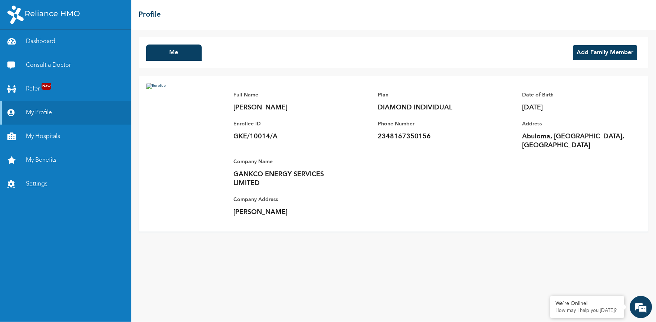
click at [38, 185] on link "Settings" at bounding box center [65, 184] width 131 height 24
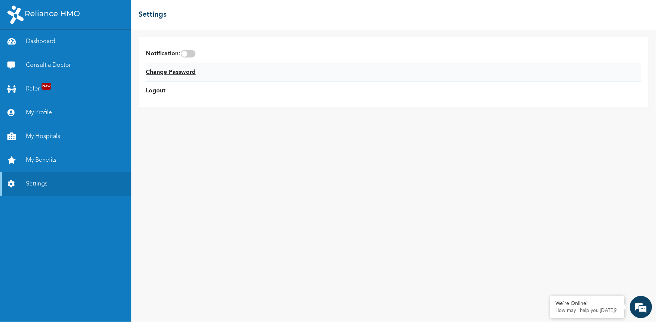
click at [170, 75] on link "Change Password" at bounding box center [171, 72] width 50 height 9
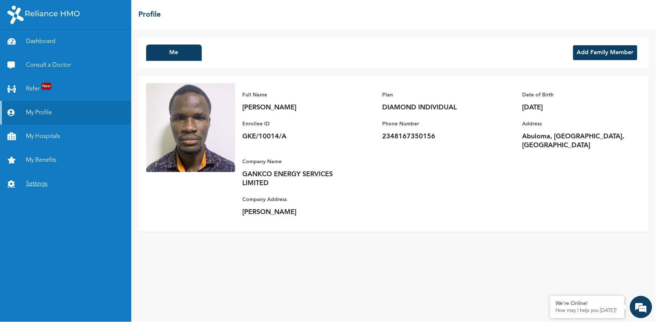
click at [38, 180] on link "Settings" at bounding box center [65, 184] width 131 height 24
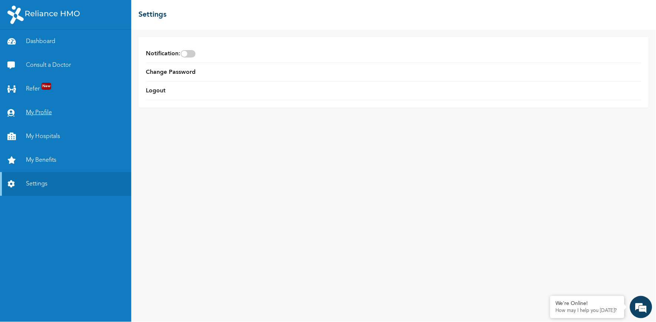
click at [39, 111] on link "My Profile" at bounding box center [65, 113] width 131 height 24
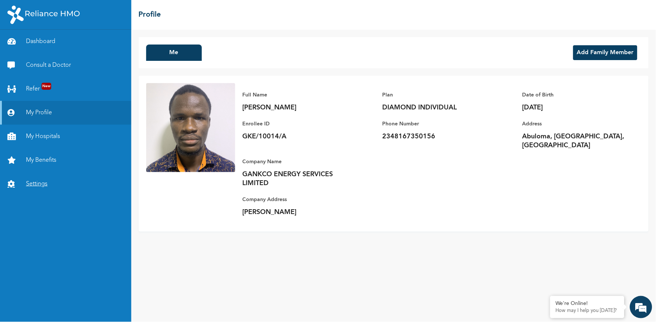
click at [40, 181] on link "Settings" at bounding box center [65, 184] width 131 height 24
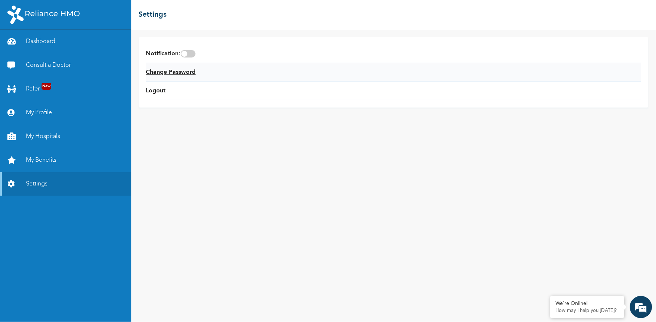
click at [164, 72] on link "Change Password" at bounding box center [171, 72] width 50 height 9
click at [40, 35] on link "Dashboard" at bounding box center [65, 42] width 131 height 24
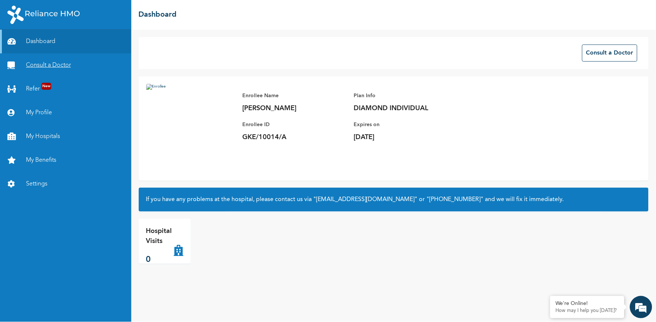
click at [49, 62] on link "Consult a Doctor" at bounding box center [65, 65] width 131 height 24
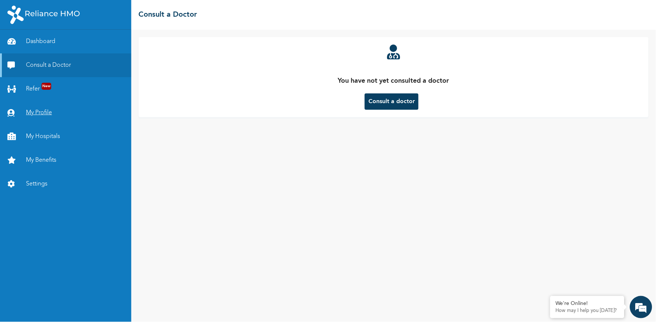
click at [40, 111] on link "My Profile" at bounding box center [65, 113] width 131 height 24
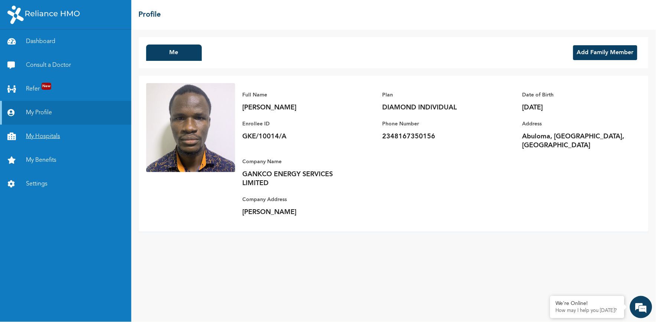
click at [36, 142] on link "My Hospitals" at bounding box center [65, 137] width 131 height 24
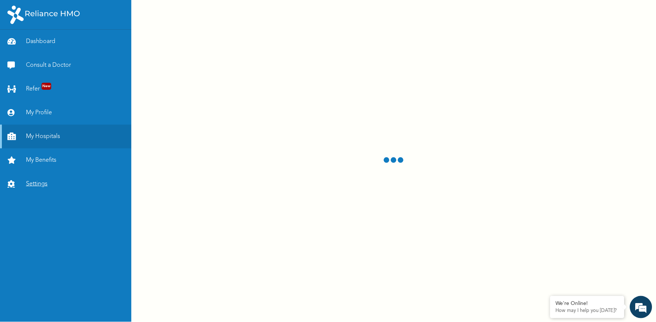
click at [40, 187] on link "Settings" at bounding box center [65, 184] width 131 height 24
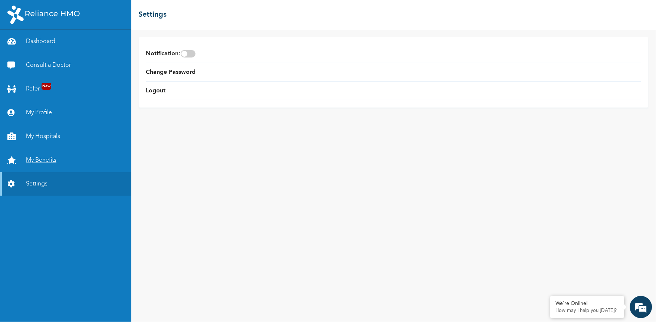
click at [38, 166] on link "My Benefits" at bounding box center [65, 160] width 131 height 24
